Goal: Task Accomplishment & Management: Complete application form

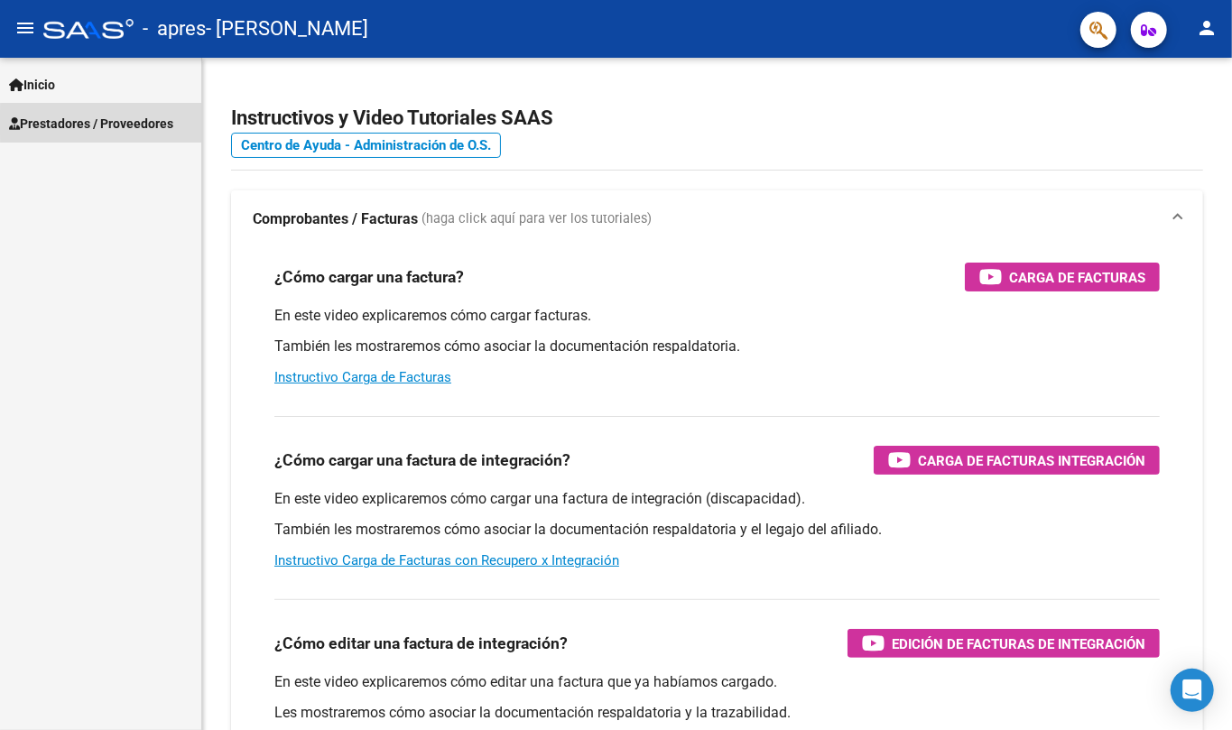
click at [103, 123] on span "Prestadores / Proveedores" at bounding box center [91, 124] width 164 height 20
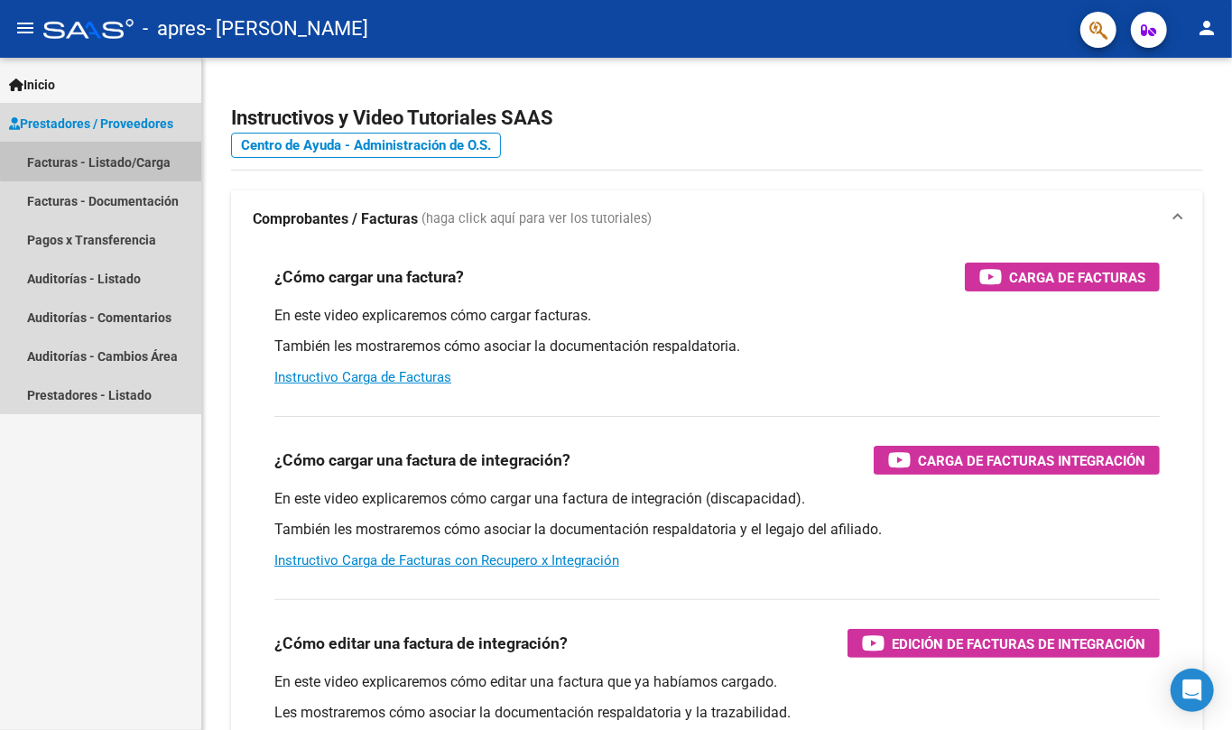
drag, startPoint x: 114, startPoint y: 160, endPoint x: 110, endPoint y: 181, distance: 21.1
click at [114, 161] on link "Facturas - Listado/Carga" at bounding box center [100, 162] width 201 height 39
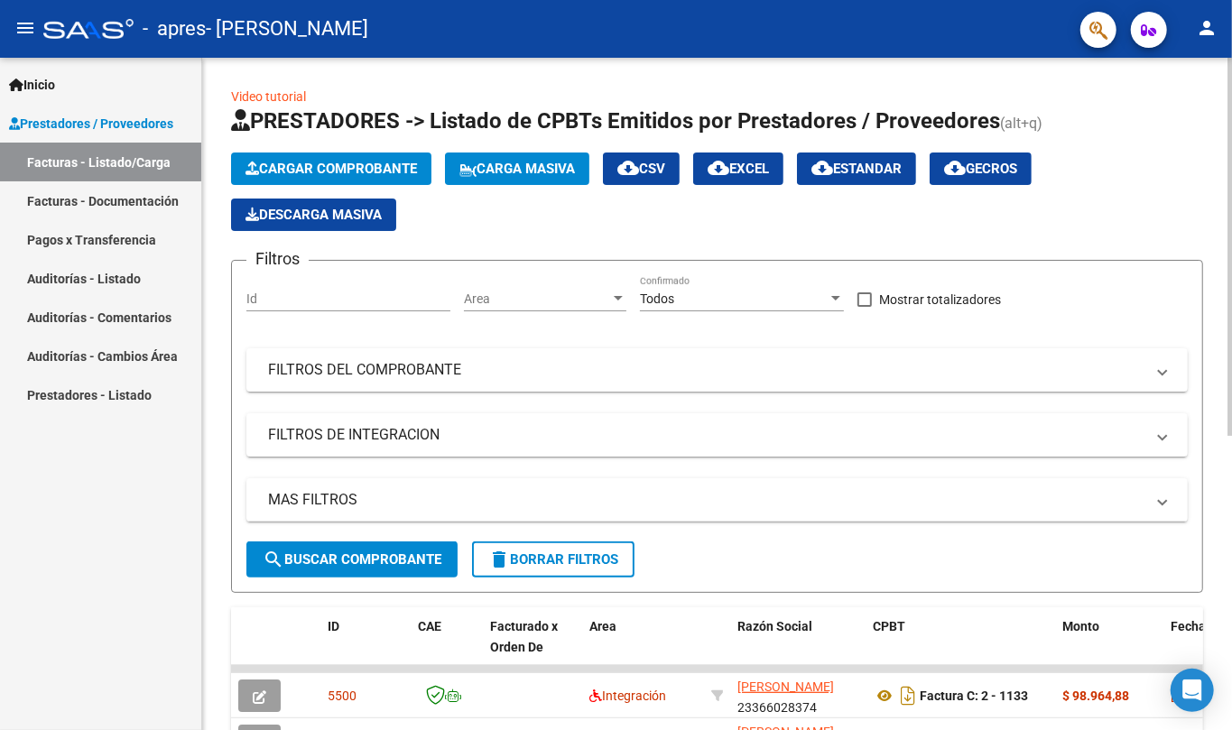
click at [325, 170] on span "Cargar Comprobante" at bounding box center [330, 169] width 171 height 16
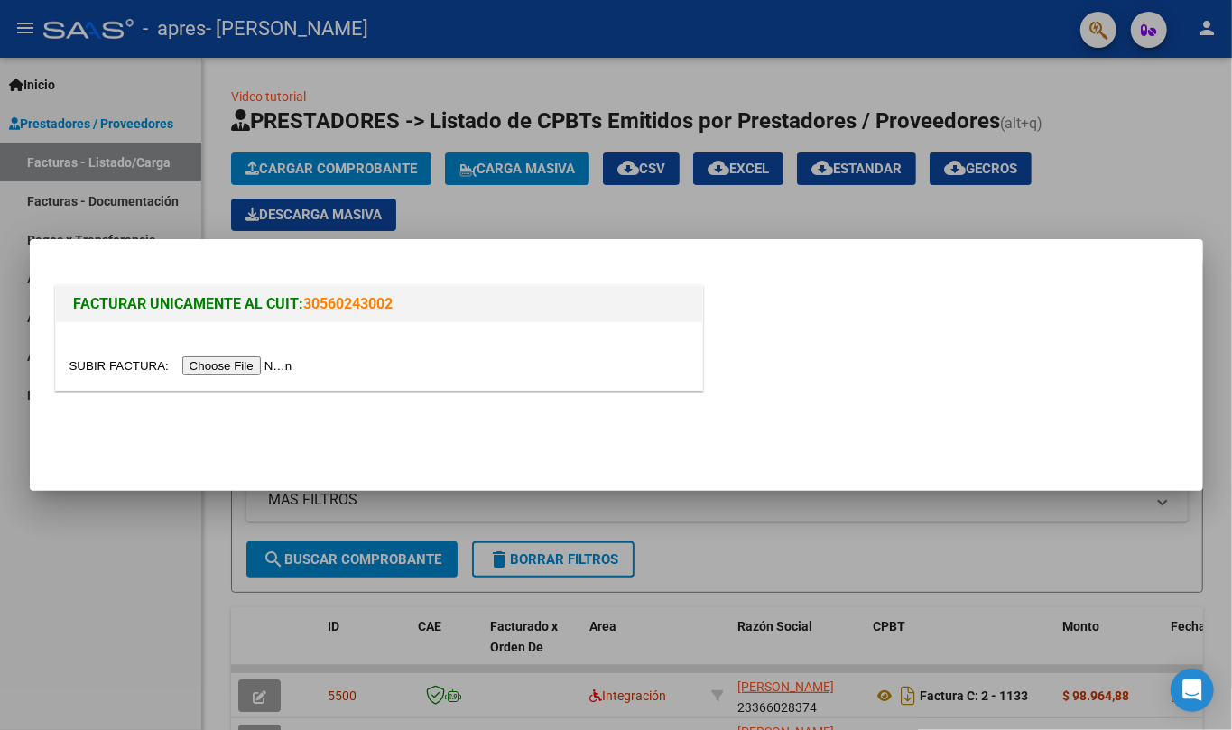
click at [218, 375] on div at bounding box center [378, 366] width 619 height 21
click at [218, 372] on input "file" at bounding box center [183, 366] width 228 height 19
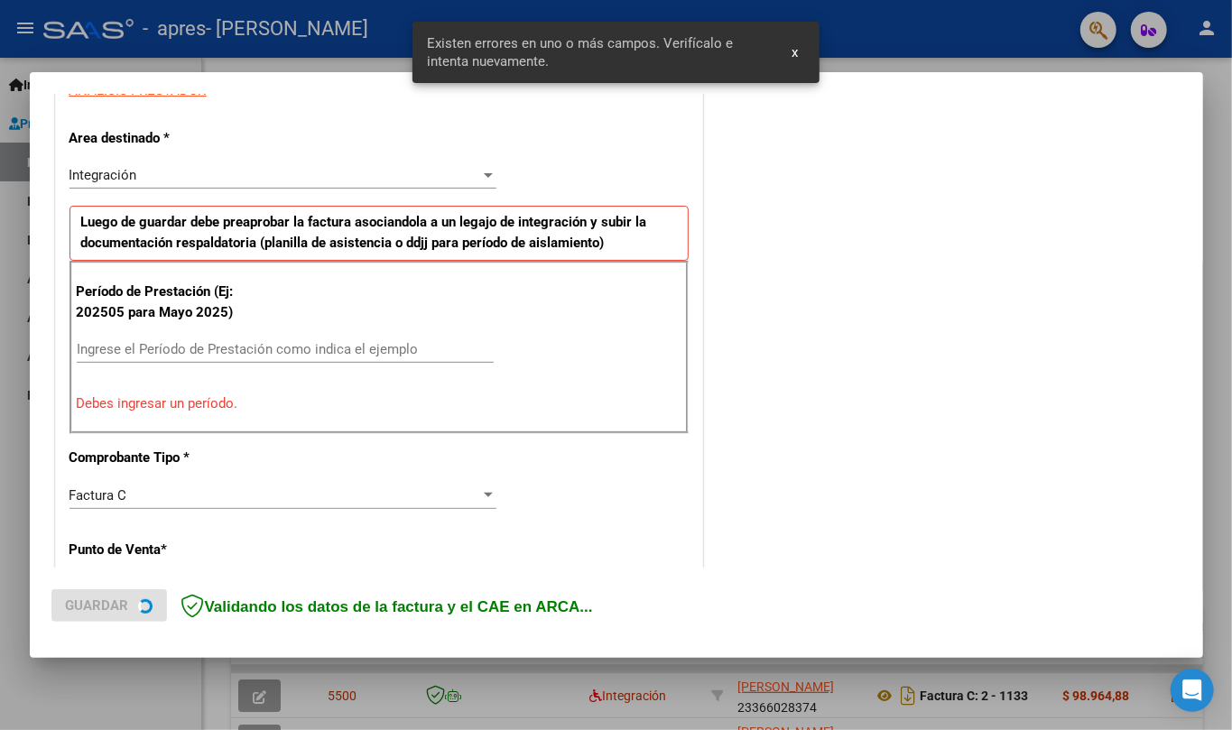
scroll to position [359, 0]
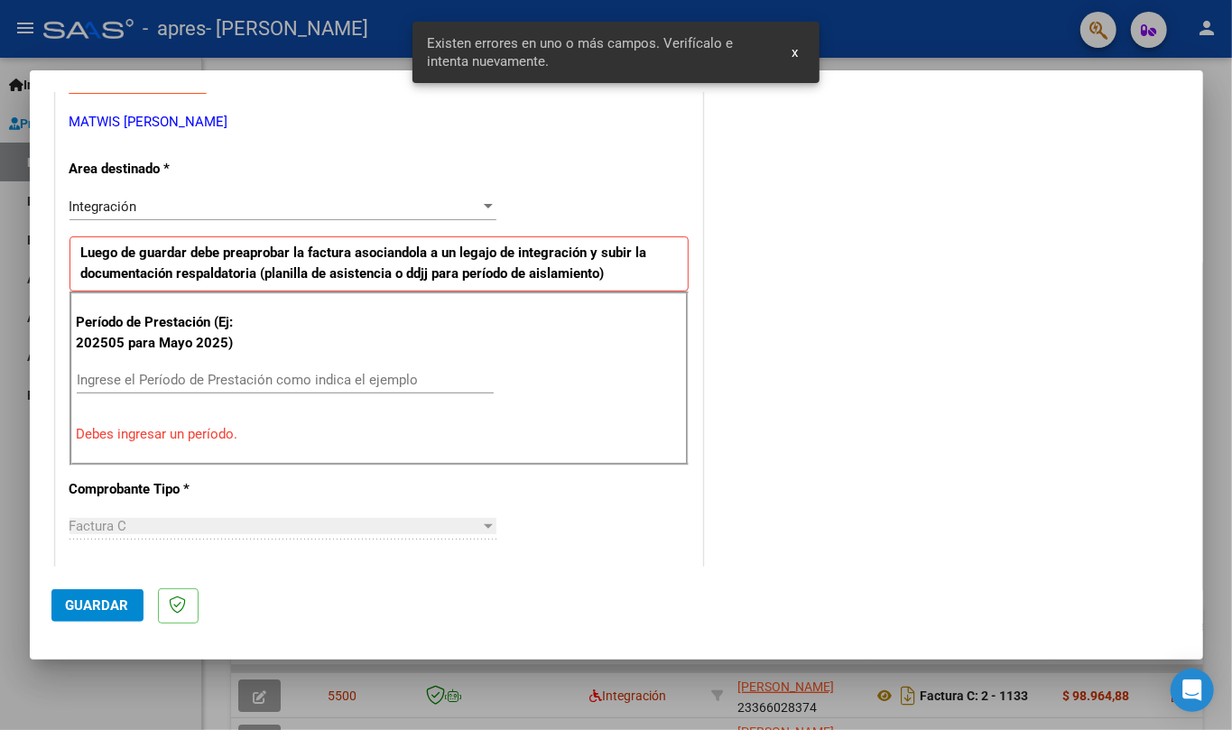
click at [308, 356] on div "Período de Prestación (Ej: 202505 para [DATE]) Ingrese el Período de Prestación…" at bounding box center [378, 378] width 619 height 173
click at [308, 394] on div "Ingrese el Período de Prestación como indica el ejemplo" at bounding box center [285, 379] width 417 height 27
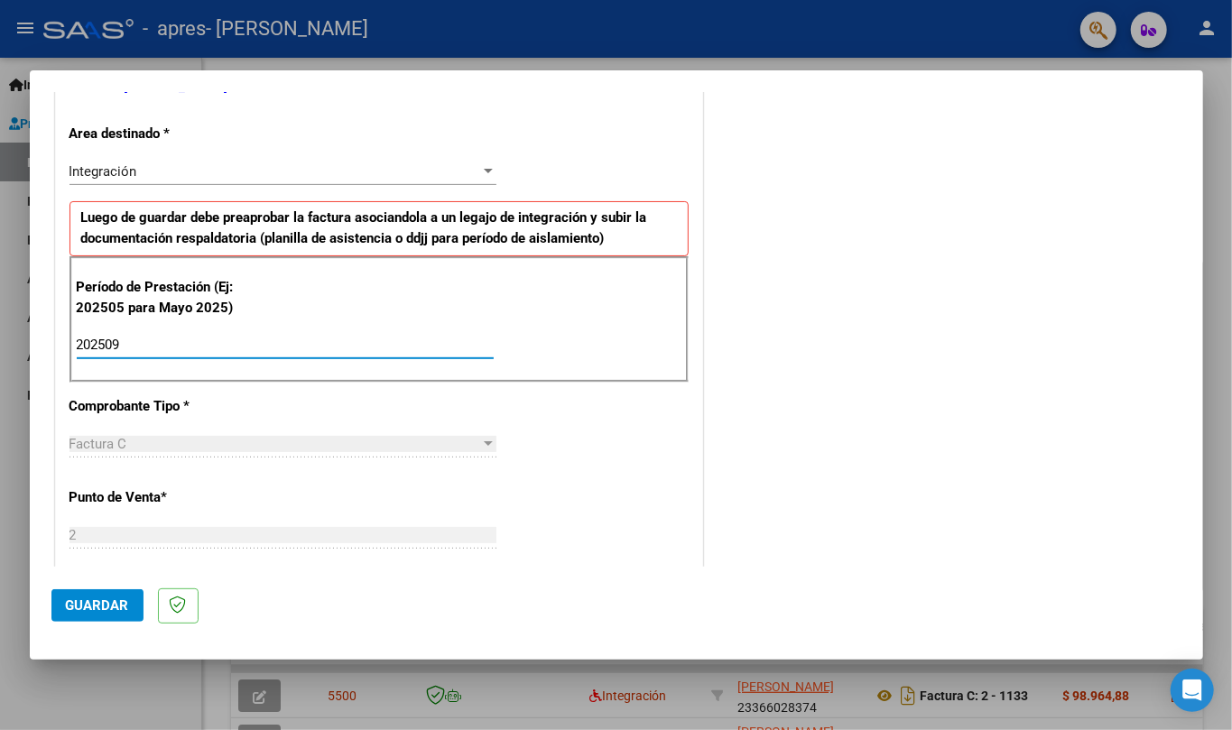
scroll to position [0, 0]
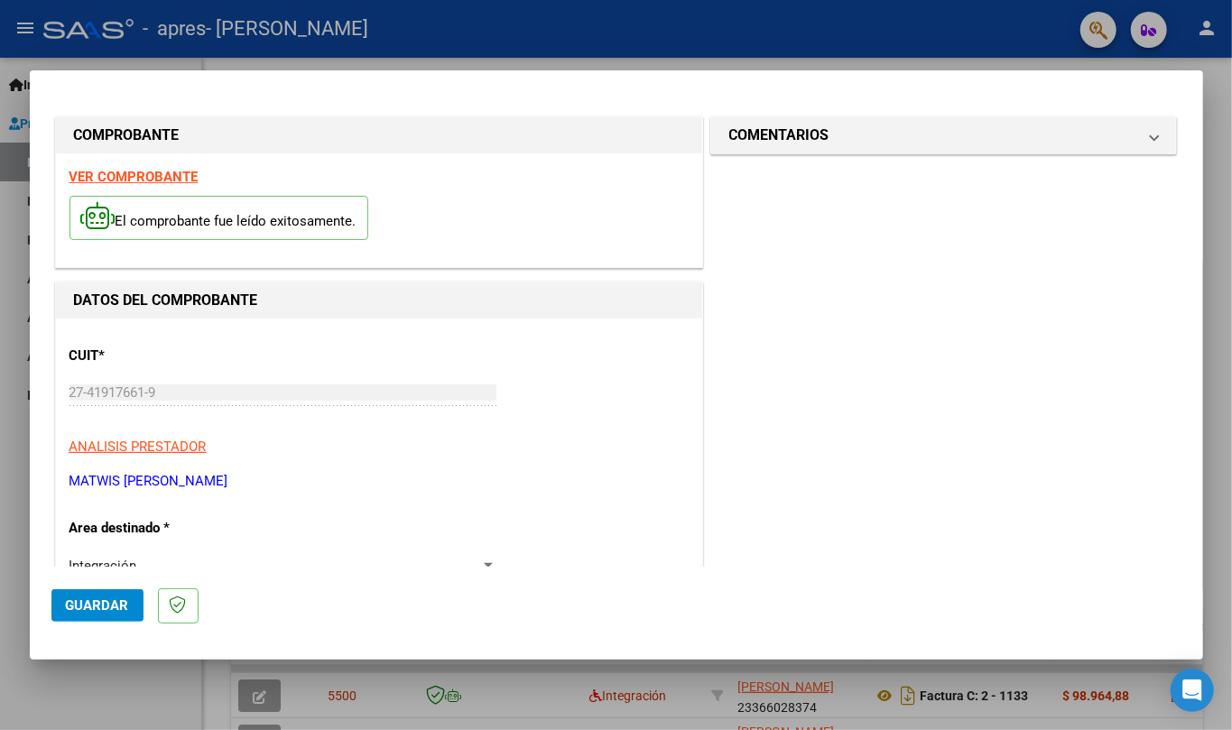
type input "202509"
drag, startPoint x: 91, startPoint y: 596, endPoint x: 95, endPoint y: 536, distance: 59.7
click at [90, 596] on button "Guardar" at bounding box center [97, 605] width 92 height 32
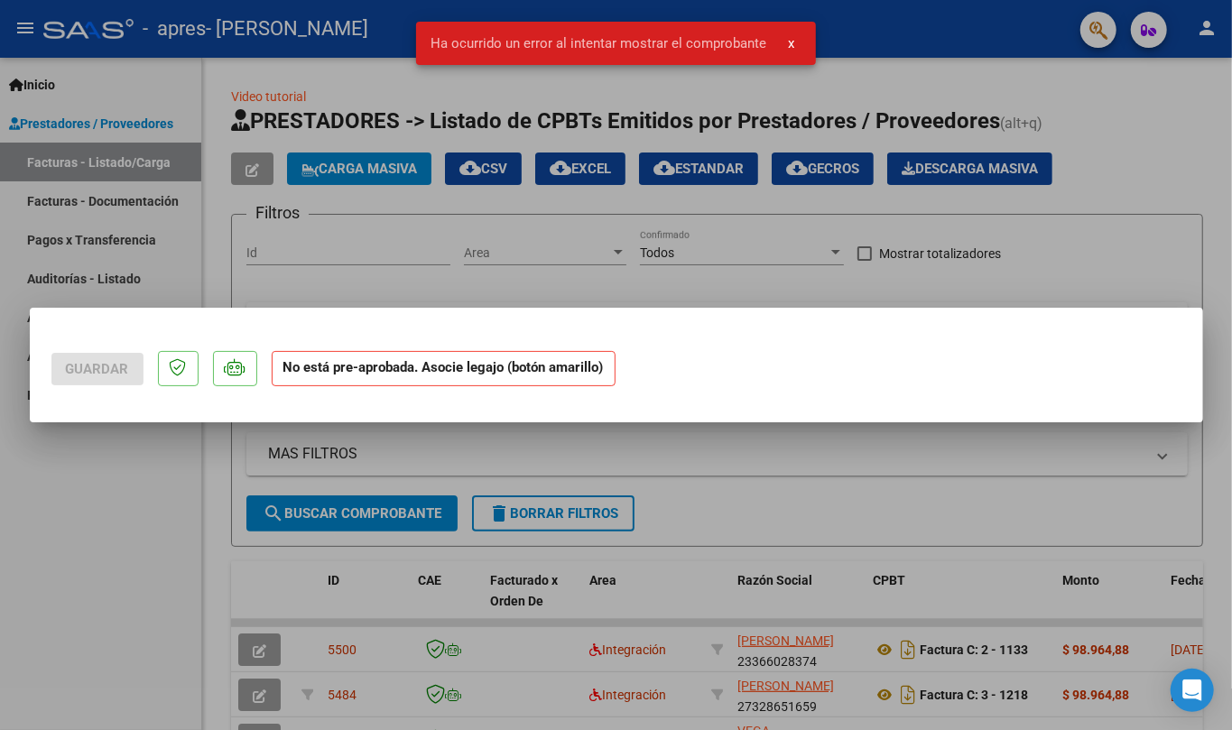
click at [109, 489] on div at bounding box center [616, 365] width 1232 height 730
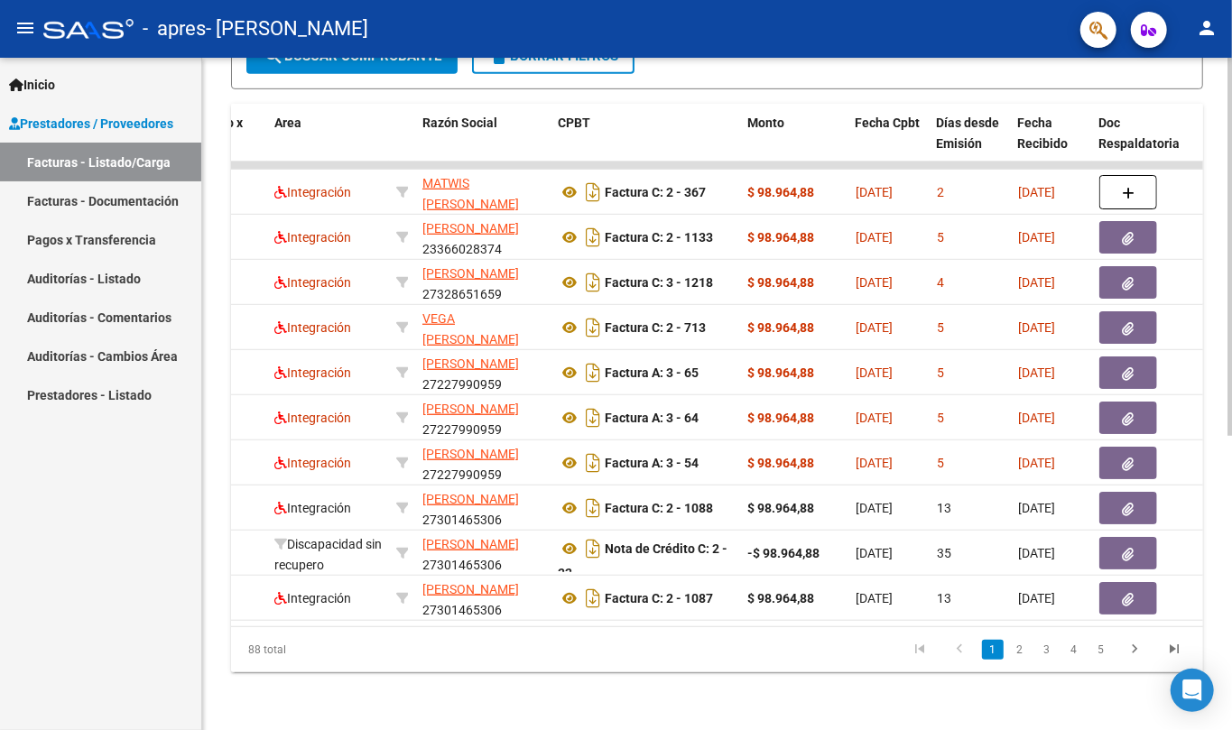
scroll to position [0, 557]
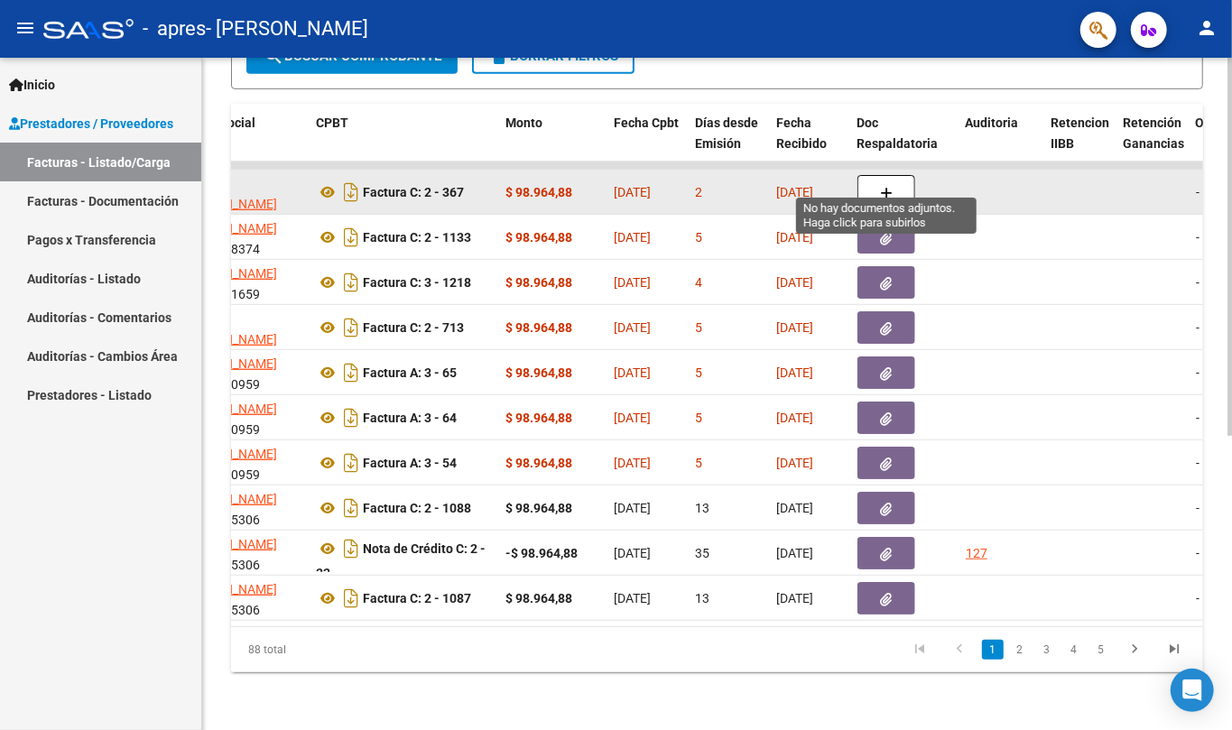
click at [868, 184] on button "button" at bounding box center [886, 192] width 58 height 34
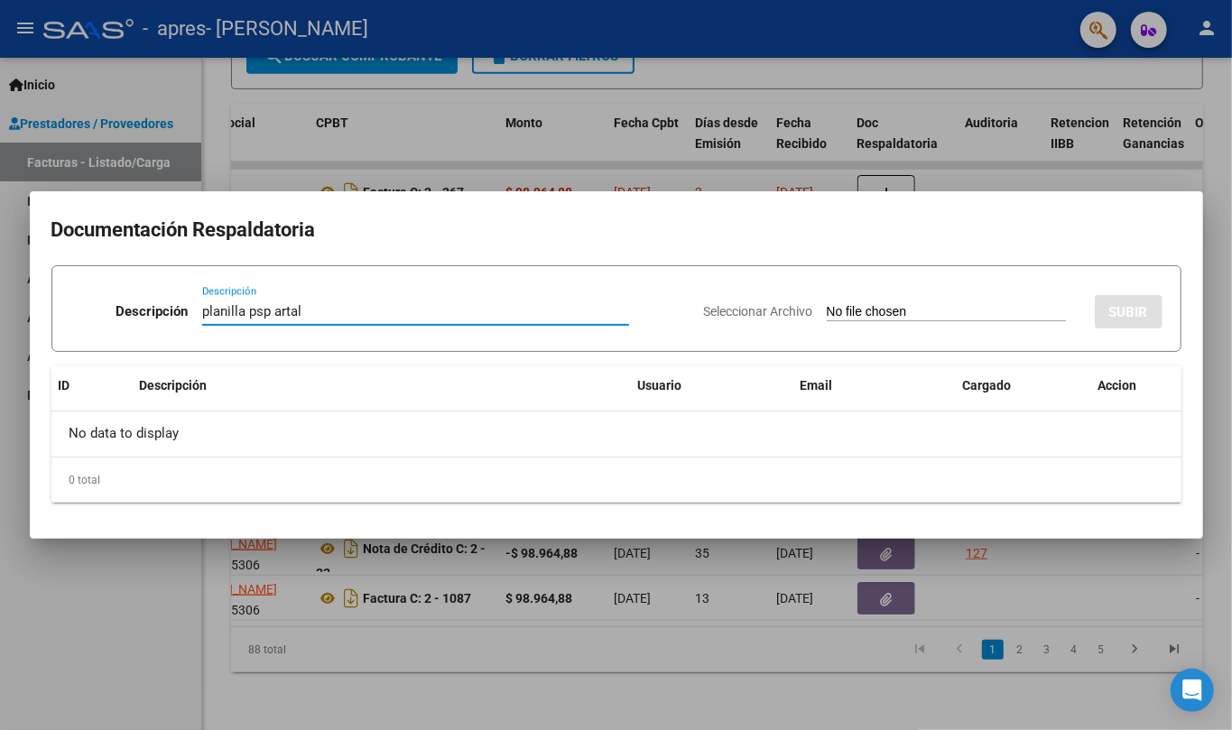
type input "planilla psp artal"
click at [897, 305] on input "Seleccionar Archivo" at bounding box center [946, 312] width 239 height 17
click at [848, 312] on input "Seleccionar Archivo" at bounding box center [946, 312] width 239 height 17
type input "C:\fakepath\artal (1).pdf"
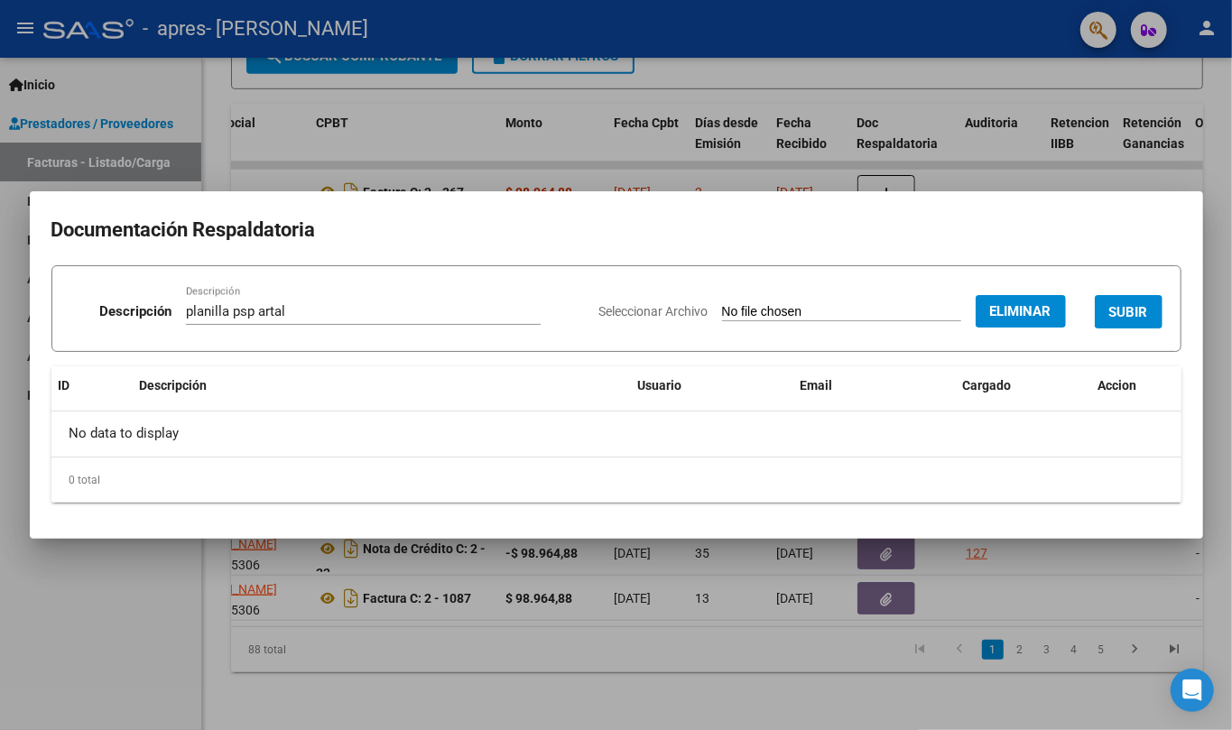
click at [1105, 301] on button "SUBIR" at bounding box center [1129, 311] width 68 height 33
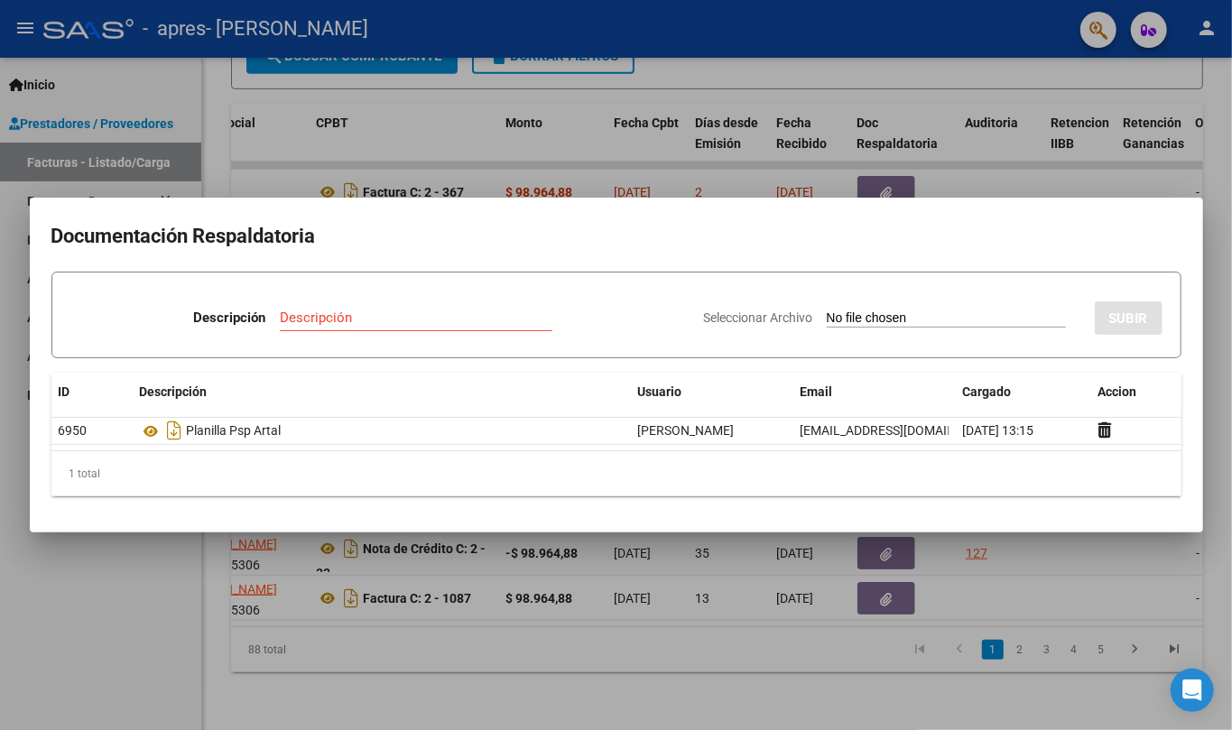
click at [686, 607] on div at bounding box center [616, 365] width 1232 height 730
